Goal: Navigation & Orientation: Go to known website

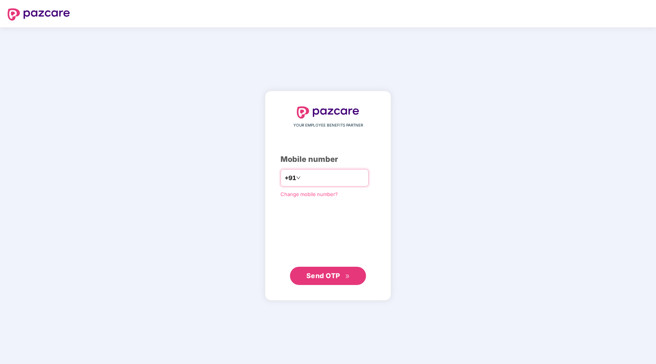
type input "**********"
click at [323, 276] on span "Send OTP" at bounding box center [323, 275] width 34 height 8
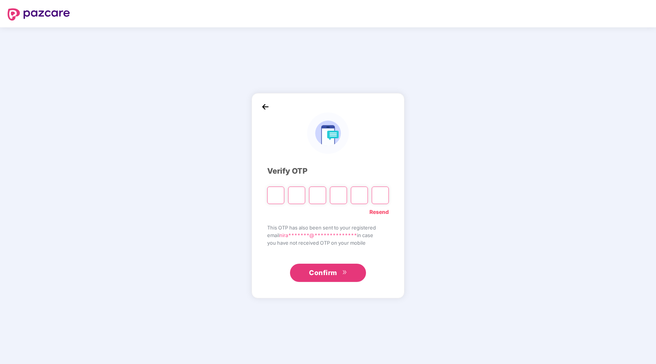
paste input "*"
type input "*"
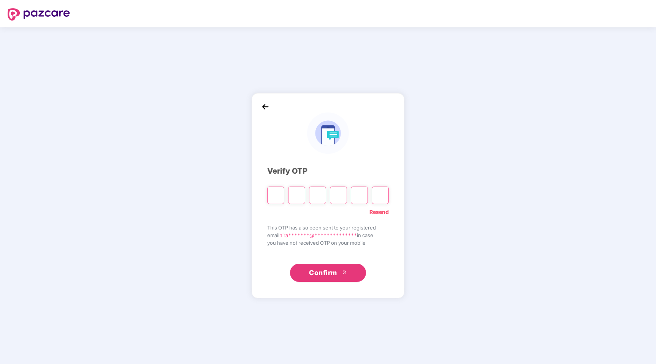
type input "*"
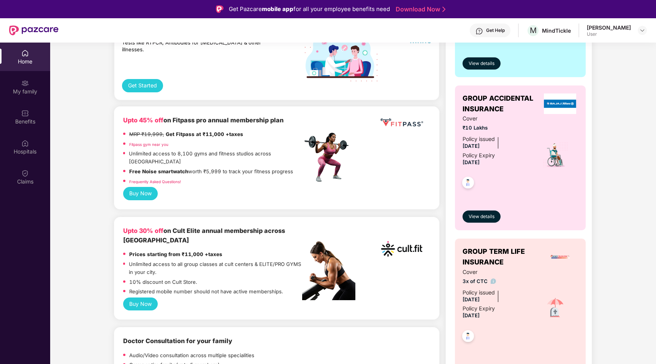
scroll to position [309, 0]
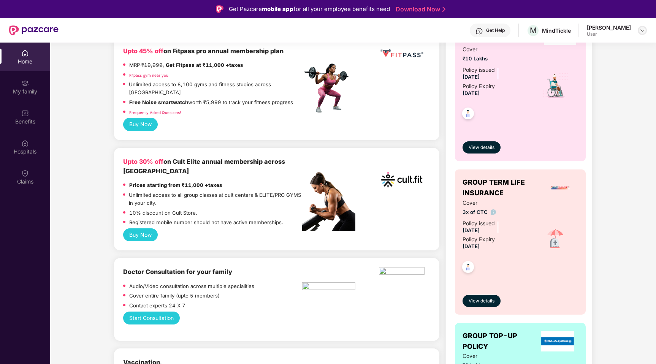
click at [639, 30] on img at bounding box center [642, 30] width 6 height 6
